Goal: Register for event/course

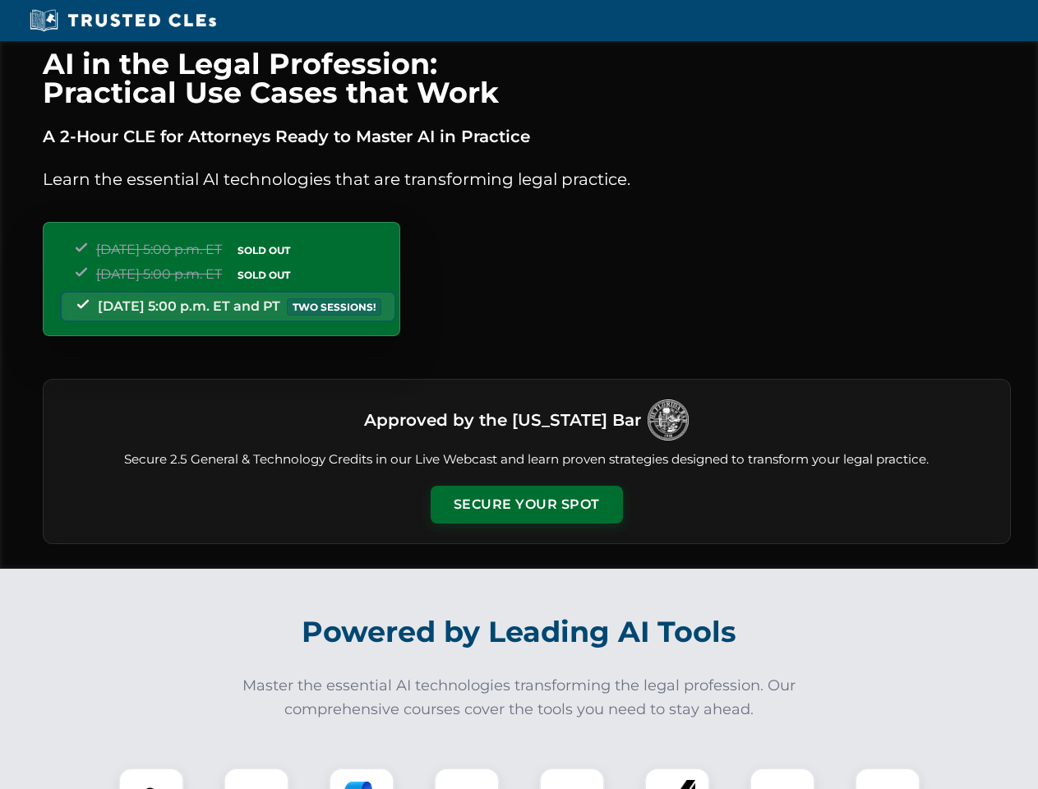
click at [526, 505] on button "Secure Your Spot" at bounding box center [527, 505] width 192 height 38
click at [151, 778] on img at bounding box center [151, 801] width 48 height 48
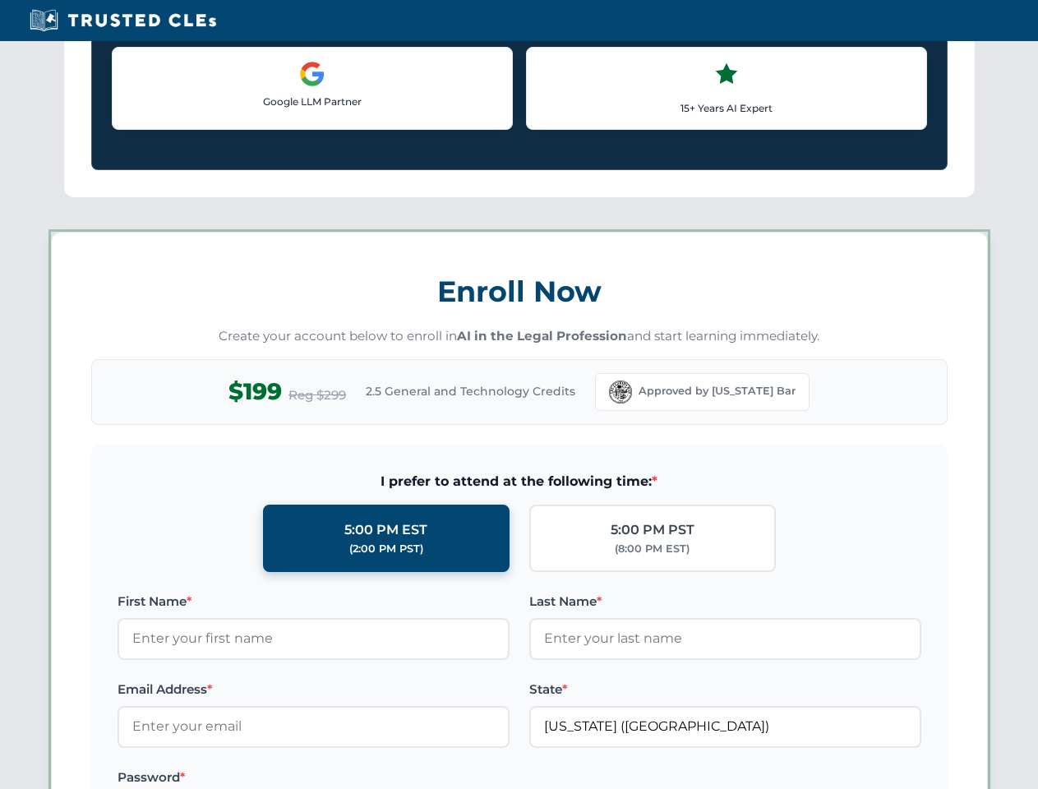
click at [362, 778] on label "Password *" at bounding box center [314, 778] width 392 height 20
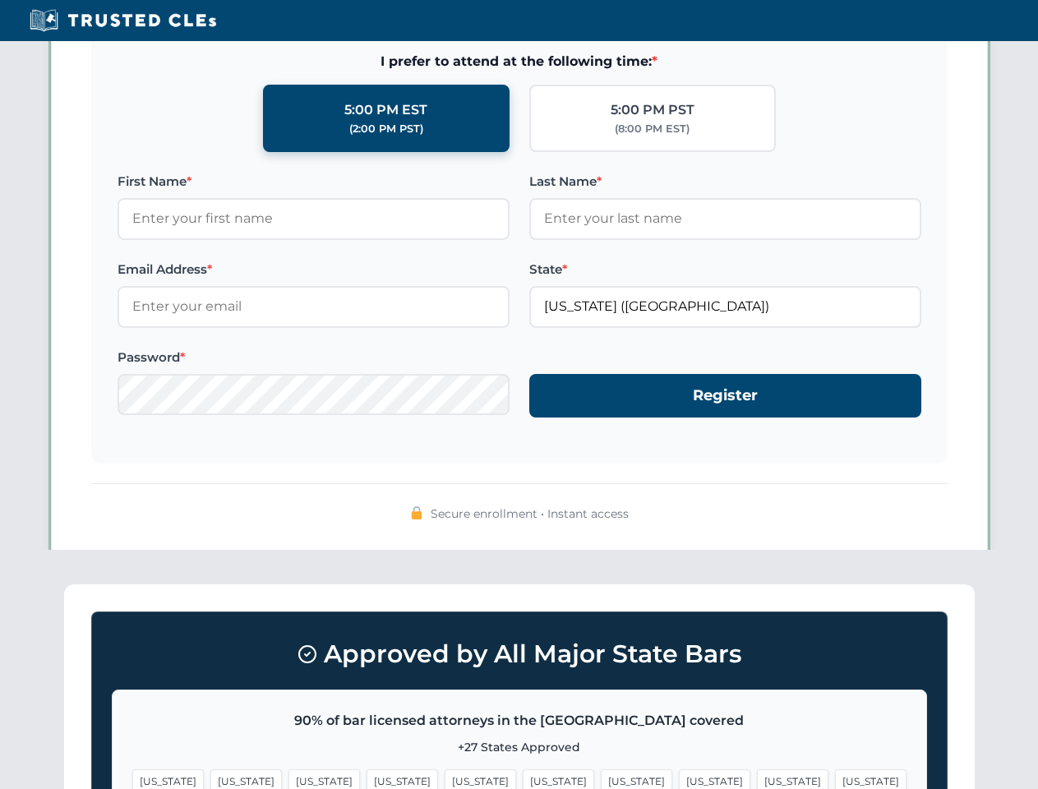
click at [757, 778] on span "[US_STATE]" at bounding box center [793, 781] width 72 height 24
